Goal: Information Seeking & Learning: Learn about a topic

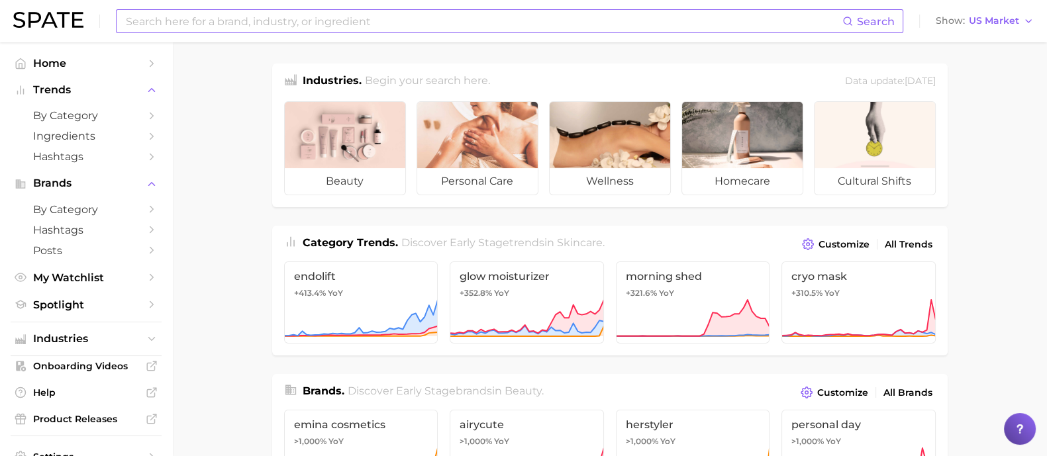
click at [451, 27] on input at bounding box center [484, 21] width 718 height 23
type input "y"
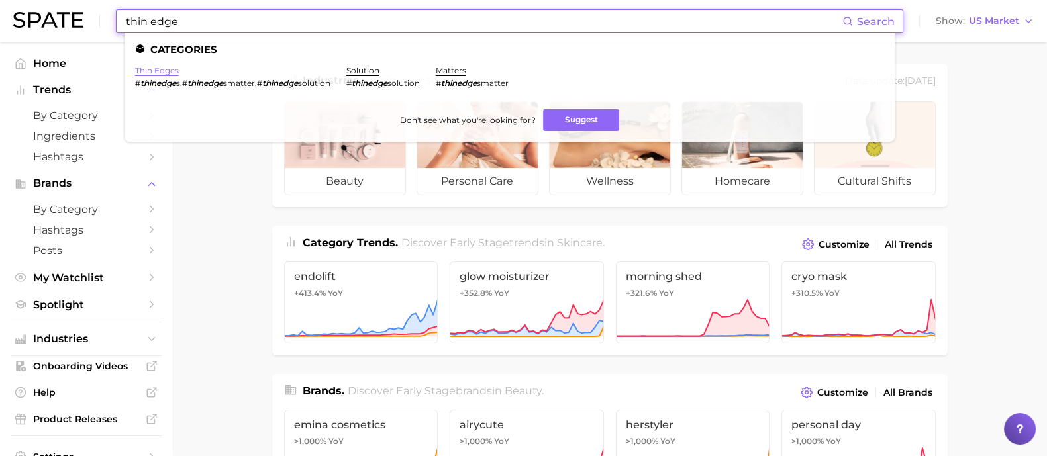
type input "thin edge"
click at [175, 71] on link "thin edges" at bounding box center [157, 71] width 44 height 10
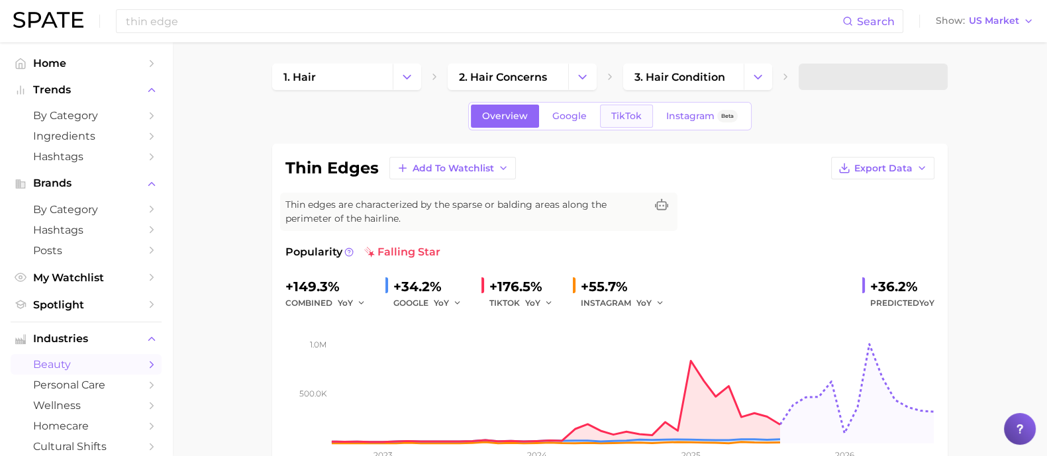
click at [606, 109] on link "TikTok" at bounding box center [626, 116] width 53 height 23
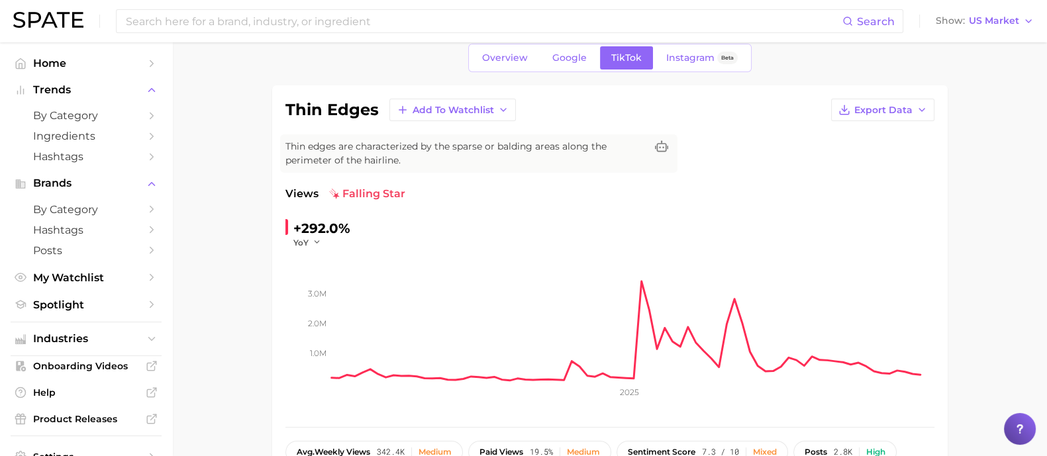
scroll to position [82, 0]
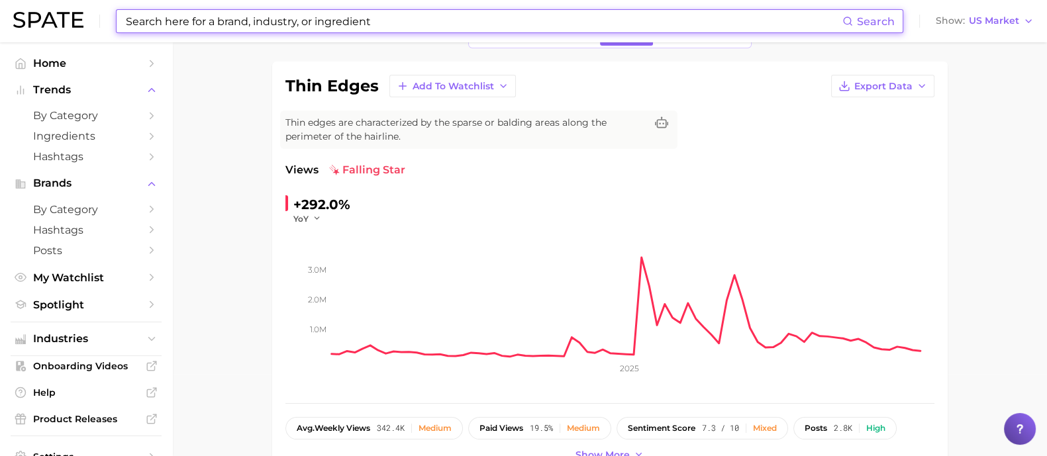
click at [292, 16] on input at bounding box center [484, 21] width 718 height 23
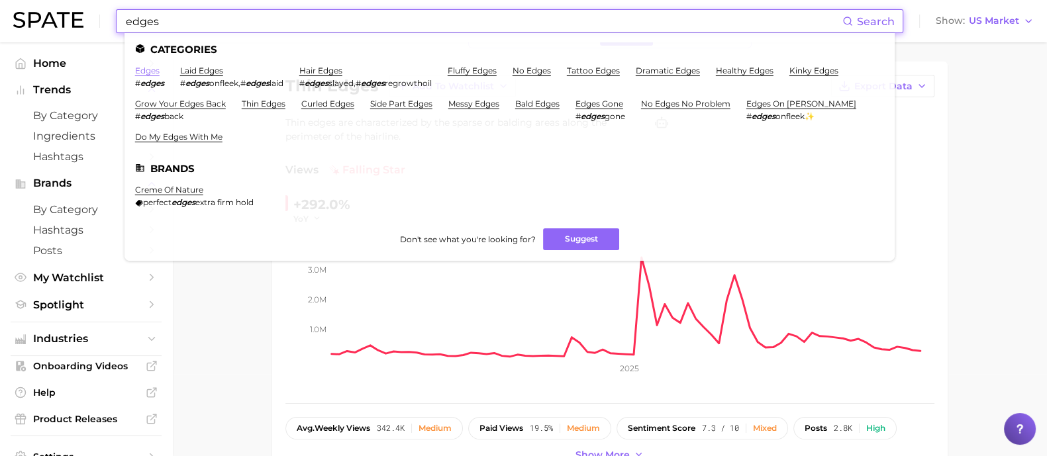
type input "edges"
click at [158, 74] on link "edges" at bounding box center [147, 71] width 25 height 10
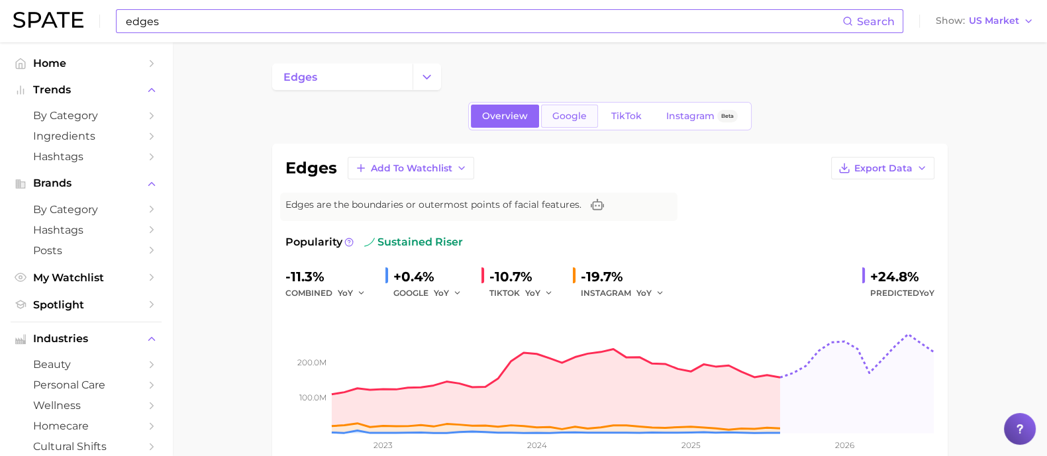
click at [583, 115] on span "Google" at bounding box center [570, 116] width 34 height 11
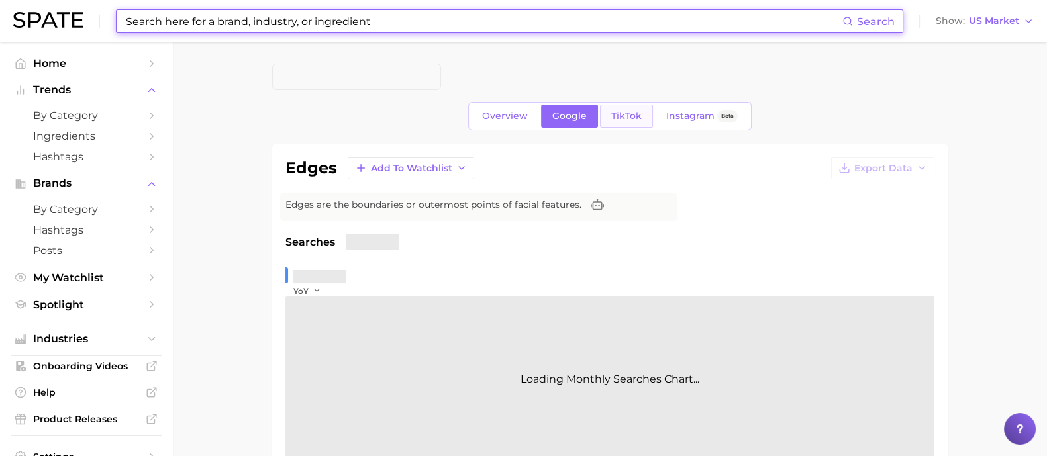
click at [619, 121] on span "TikTok" at bounding box center [627, 116] width 30 height 11
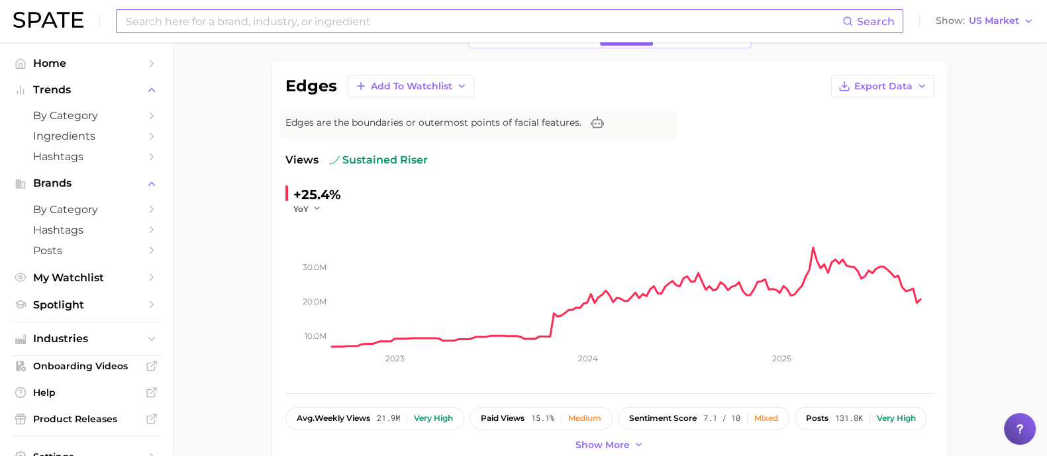
click at [208, 26] on input at bounding box center [484, 21] width 718 height 23
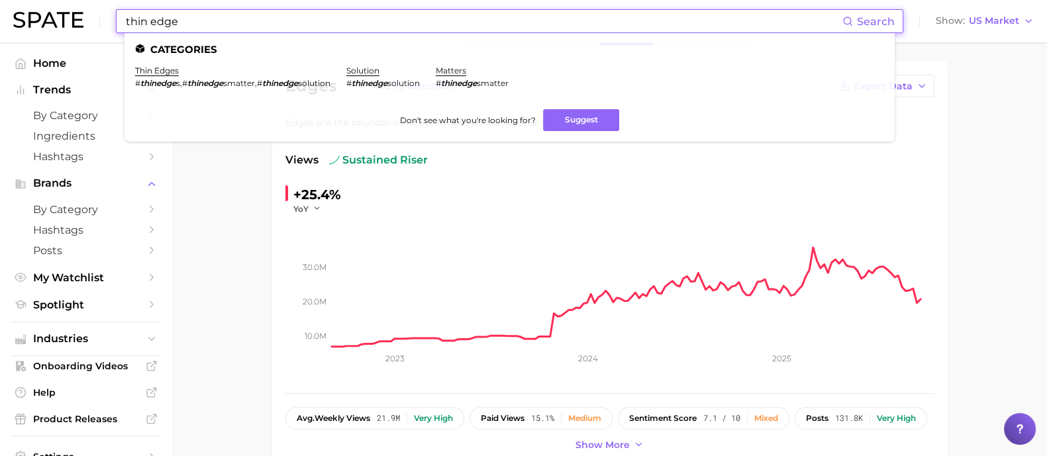
type input "thin edge"
click at [171, 64] on ul "Categories thin edges # thinedge s , # thinedge smatter , # thinedge solution s…" at bounding box center [510, 87] width 771 height 109
click at [158, 78] on li "thin edges # thinedge s , # thinedge smatter , # thinedge solution" at bounding box center [232, 77] width 195 height 23
click at [156, 66] on link "thin edges" at bounding box center [157, 71] width 44 height 10
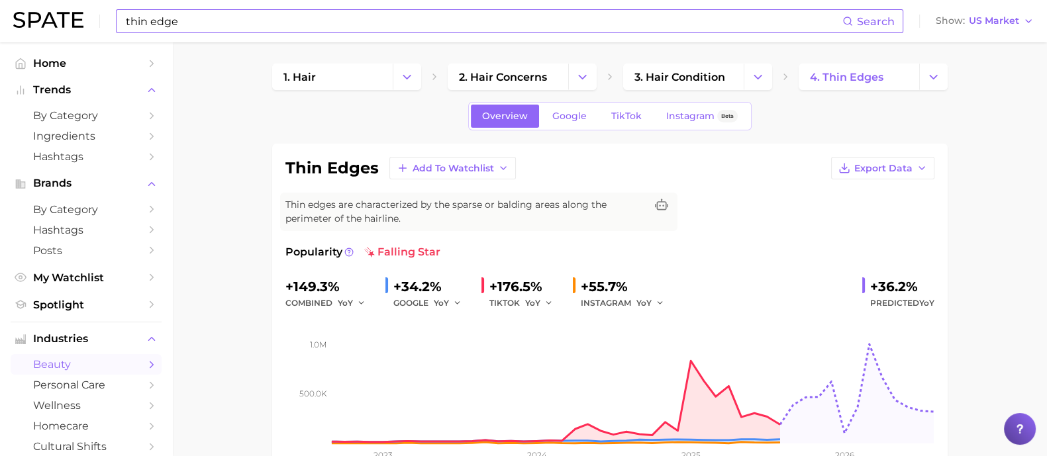
click at [623, 127] on div "Overview Google TikTok Instagram Beta" at bounding box center [610, 116] width 284 height 28
click at [616, 117] on span "TikTok" at bounding box center [627, 116] width 30 height 11
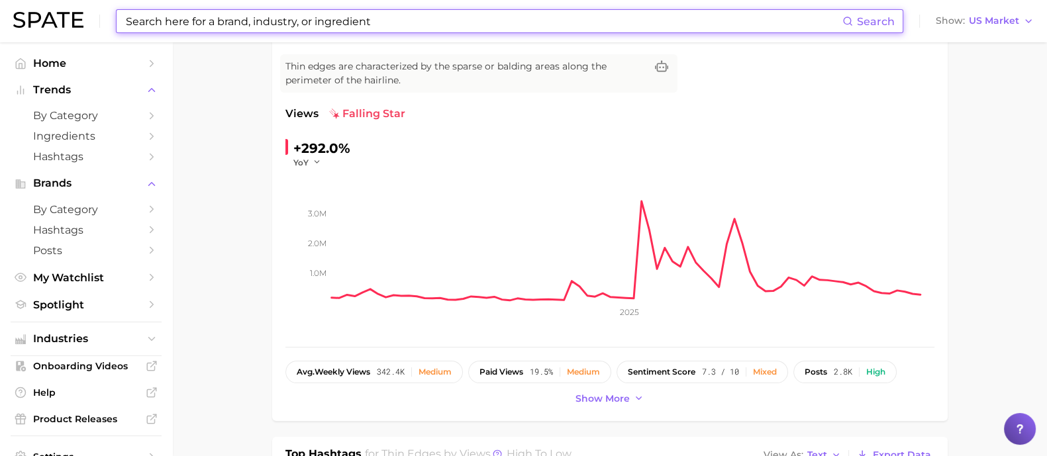
scroll to position [165, 0]
